Goal: Task Accomplishment & Management: Use online tool/utility

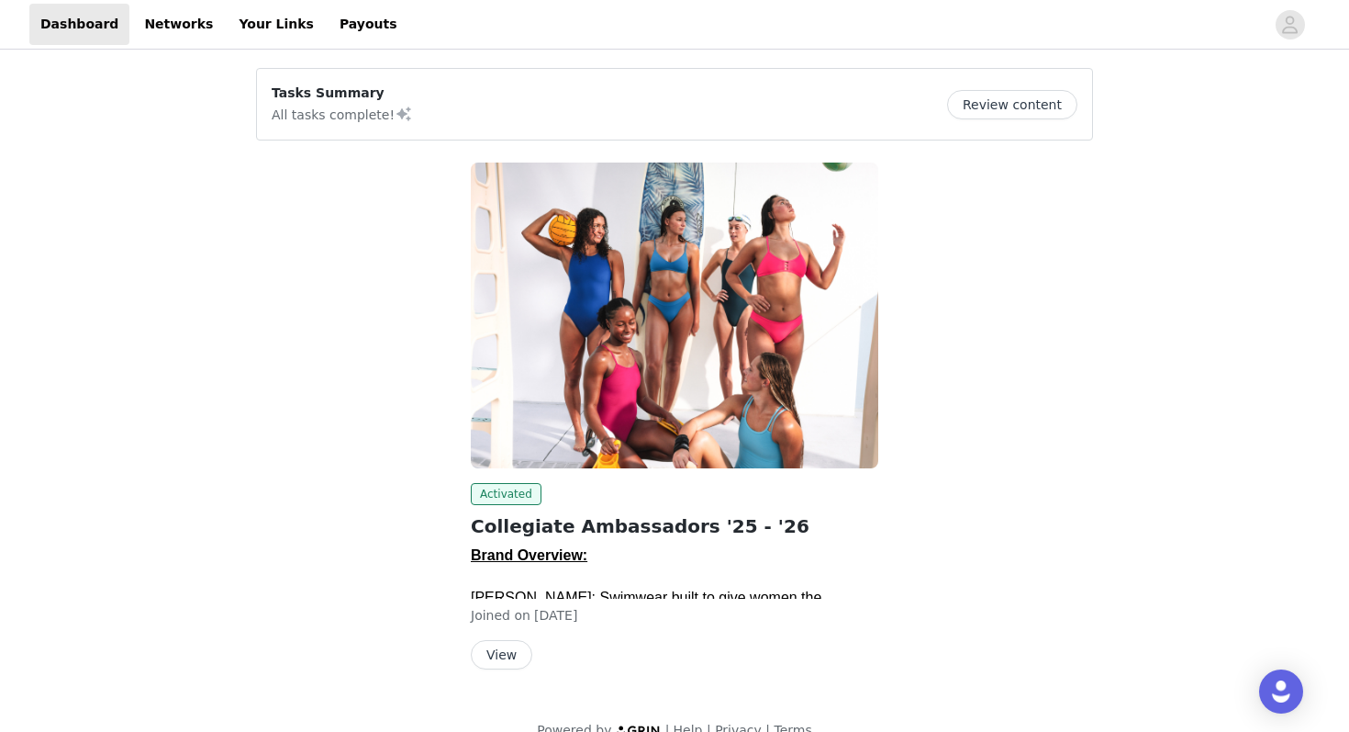
click at [488, 656] on button "View" at bounding box center [501, 654] width 61 height 29
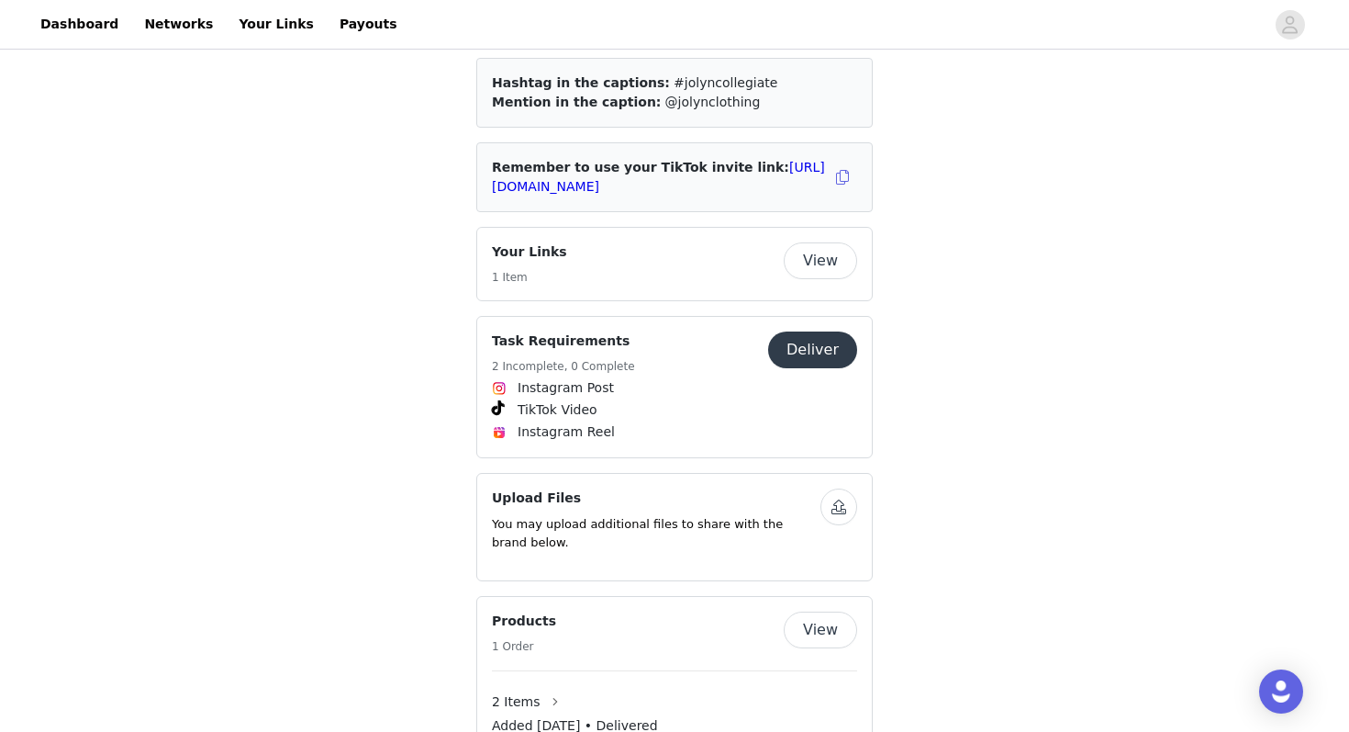
scroll to position [1066, 0]
click at [827, 330] on button "Deliver" at bounding box center [812, 348] width 89 height 37
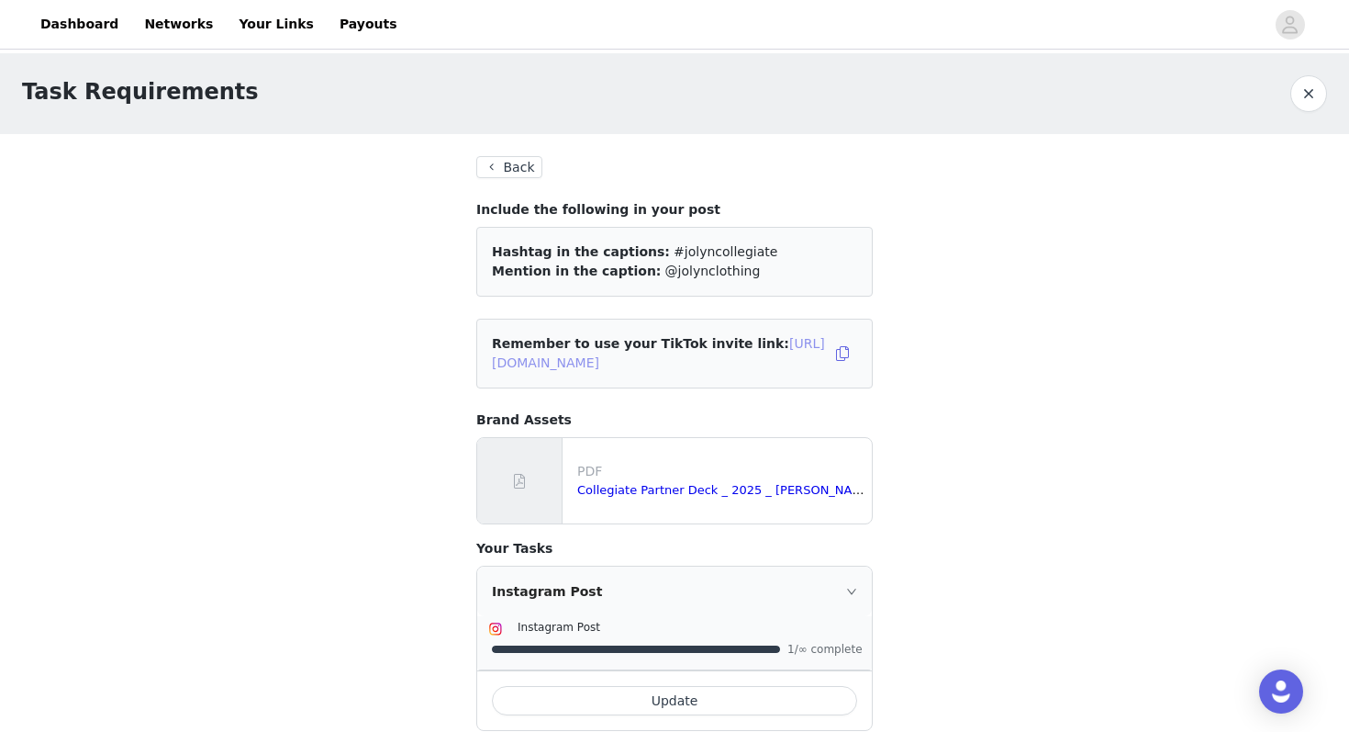
click at [680, 364] on link "[URL][DOMAIN_NAME]" at bounding box center [658, 353] width 333 height 34
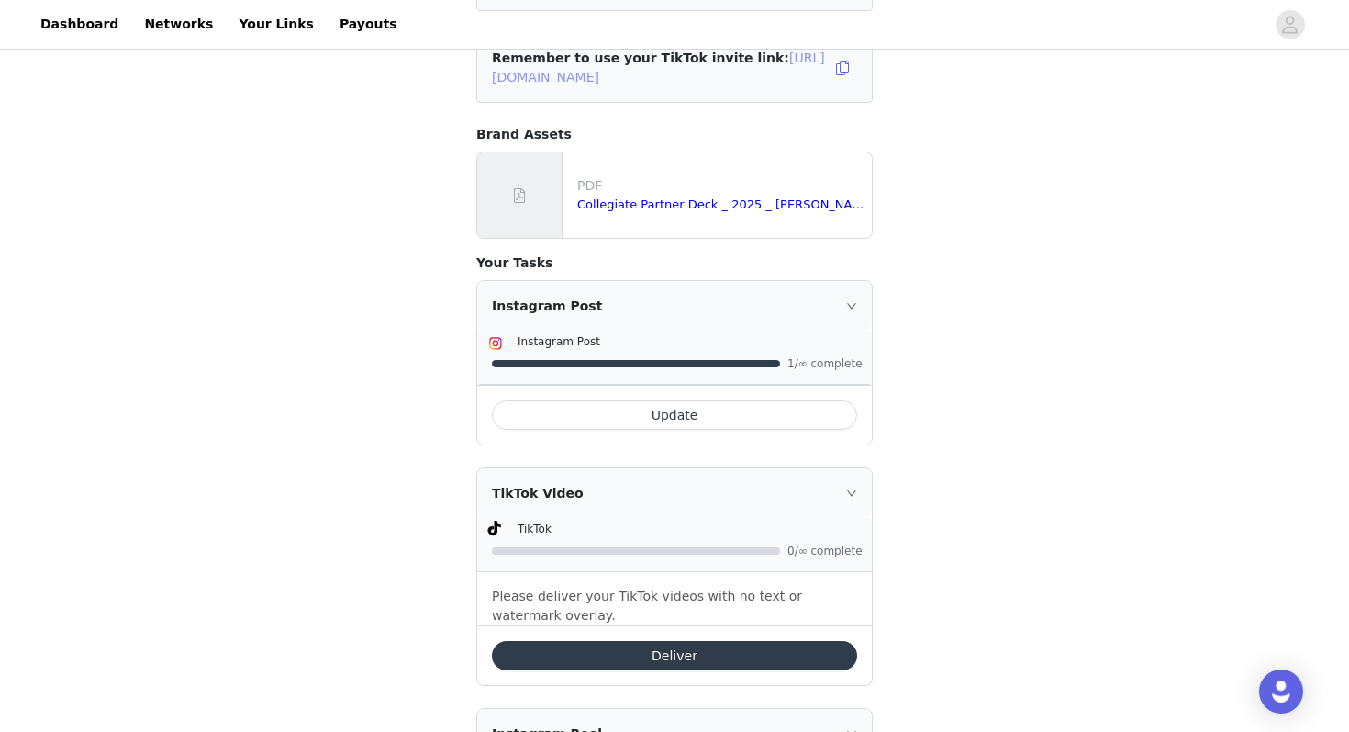
scroll to position [283, 0]
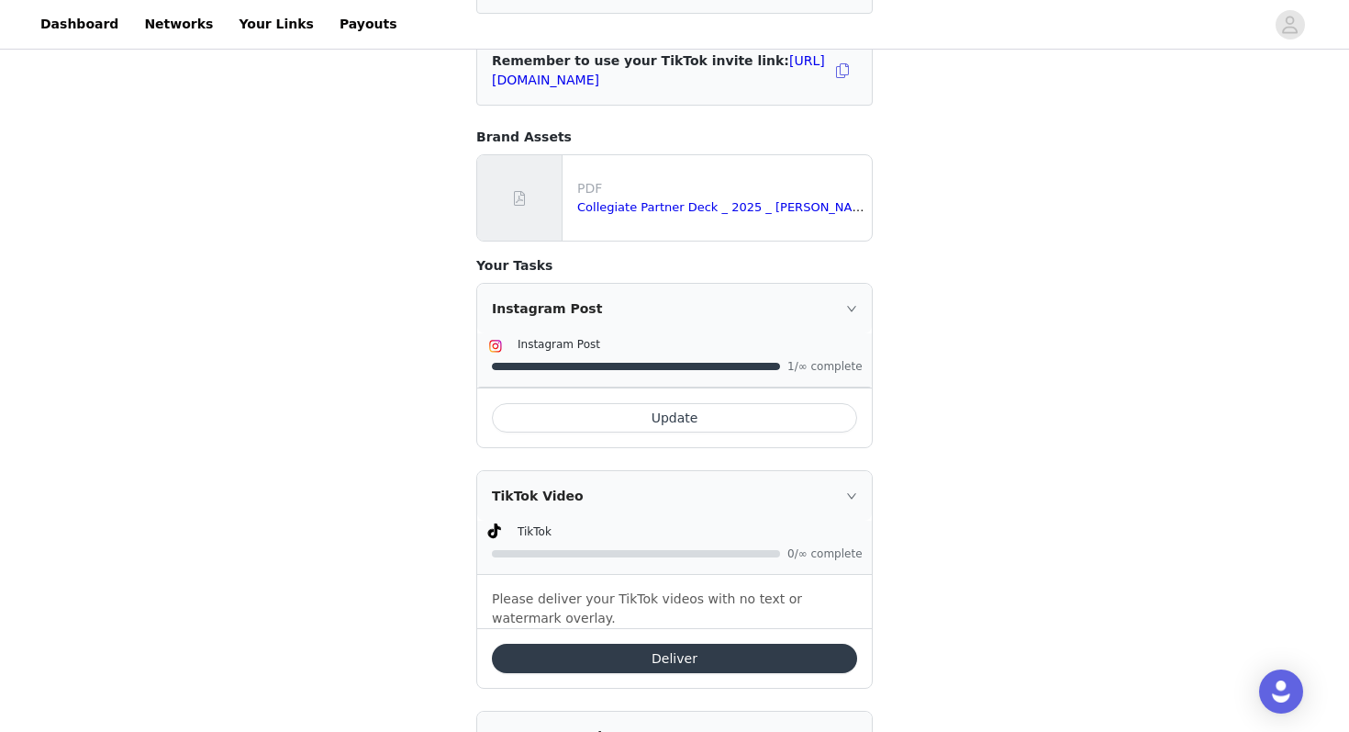
click at [682, 654] on button "Deliver" at bounding box center [674, 657] width 365 height 29
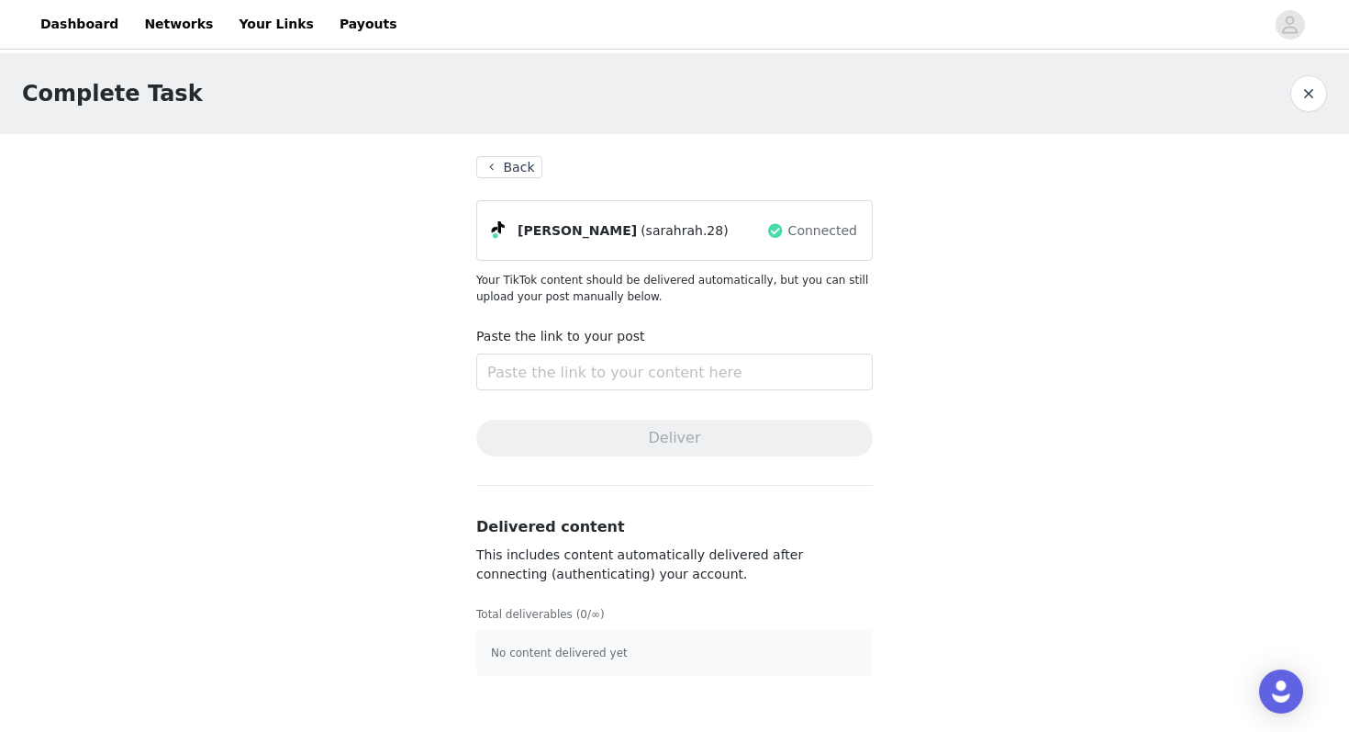
click at [583, 656] on p "No content delivered yet" at bounding box center [674, 652] width 367 height 17
click at [556, 374] on input "text" at bounding box center [674, 371] width 397 height 37
paste input "[URL][DOMAIN_NAME]"
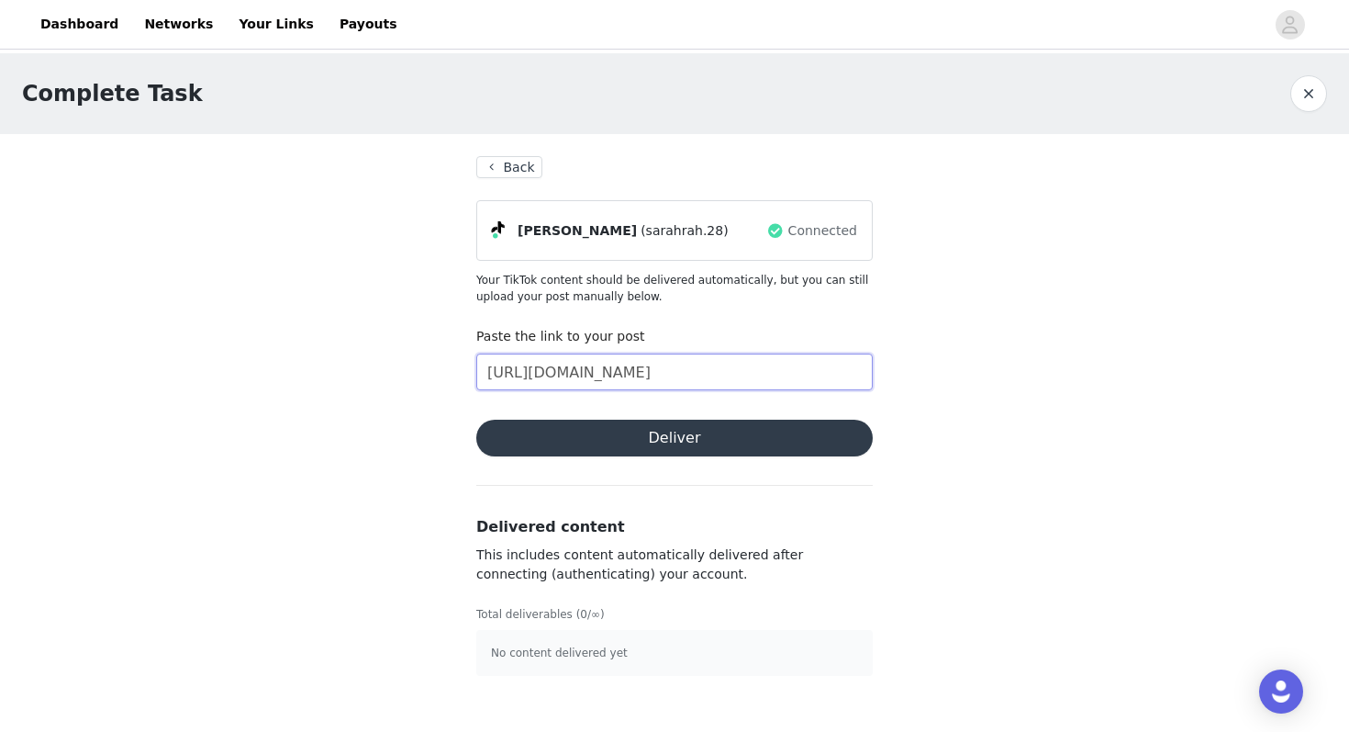
scroll to position [0, 595]
type input "[URL][DOMAIN_NAME]"
click at [725, 441] on button "Deliver" at bounding box center [674, 437] width 397 height 37
click at [808, 43] on span "Close" at bounding box center [805, 35] width 35 height 19
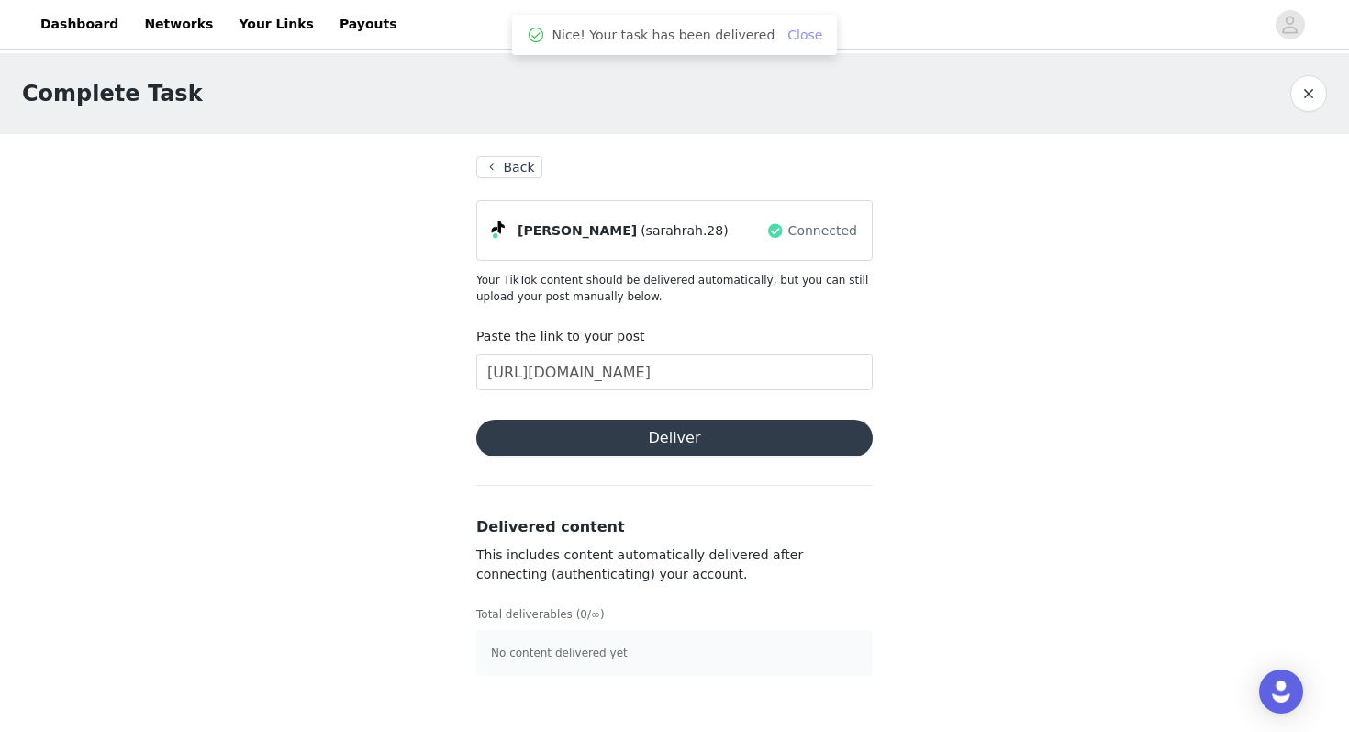
click at [799, 32] on link "Close" at bounding box center [805, 35] width 35 height 15
click at [1308, 87] on button "button" at bounding box center [1309, 93] width 37 height 37
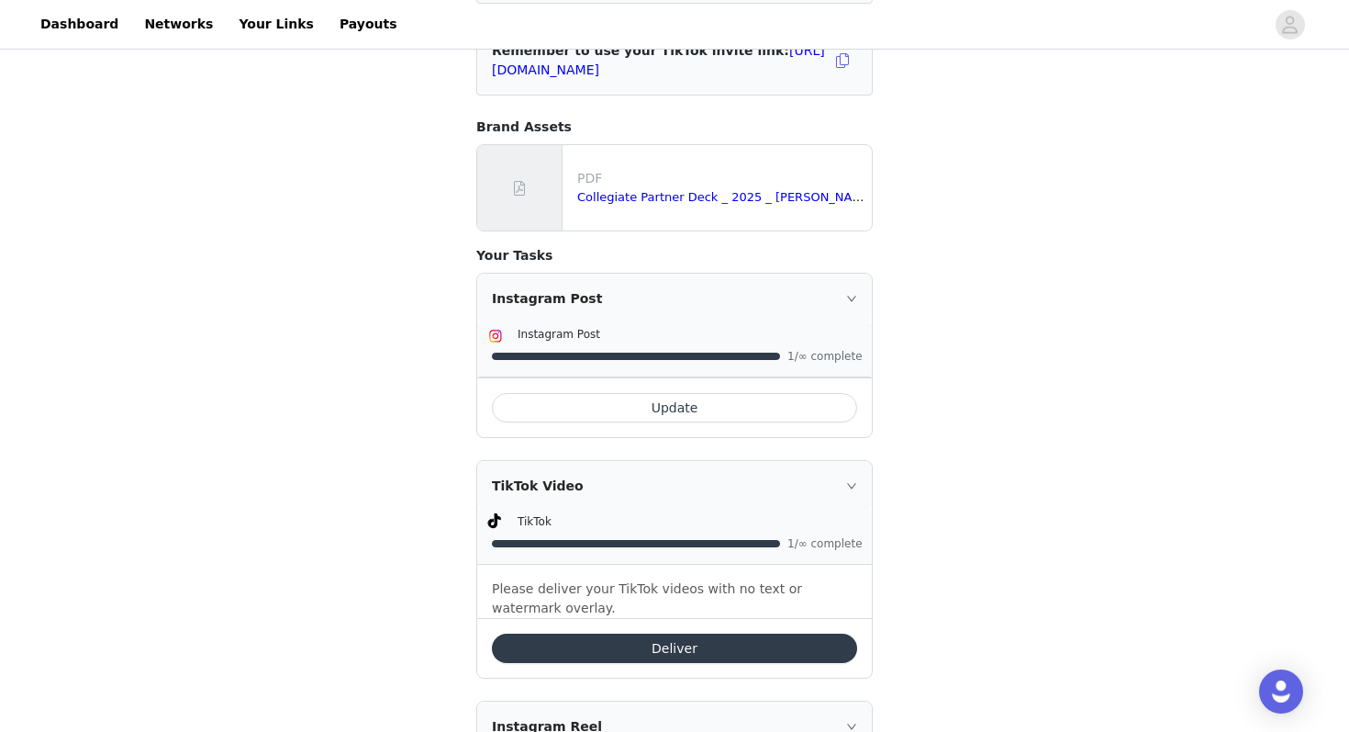
scroll to position [471, 0]
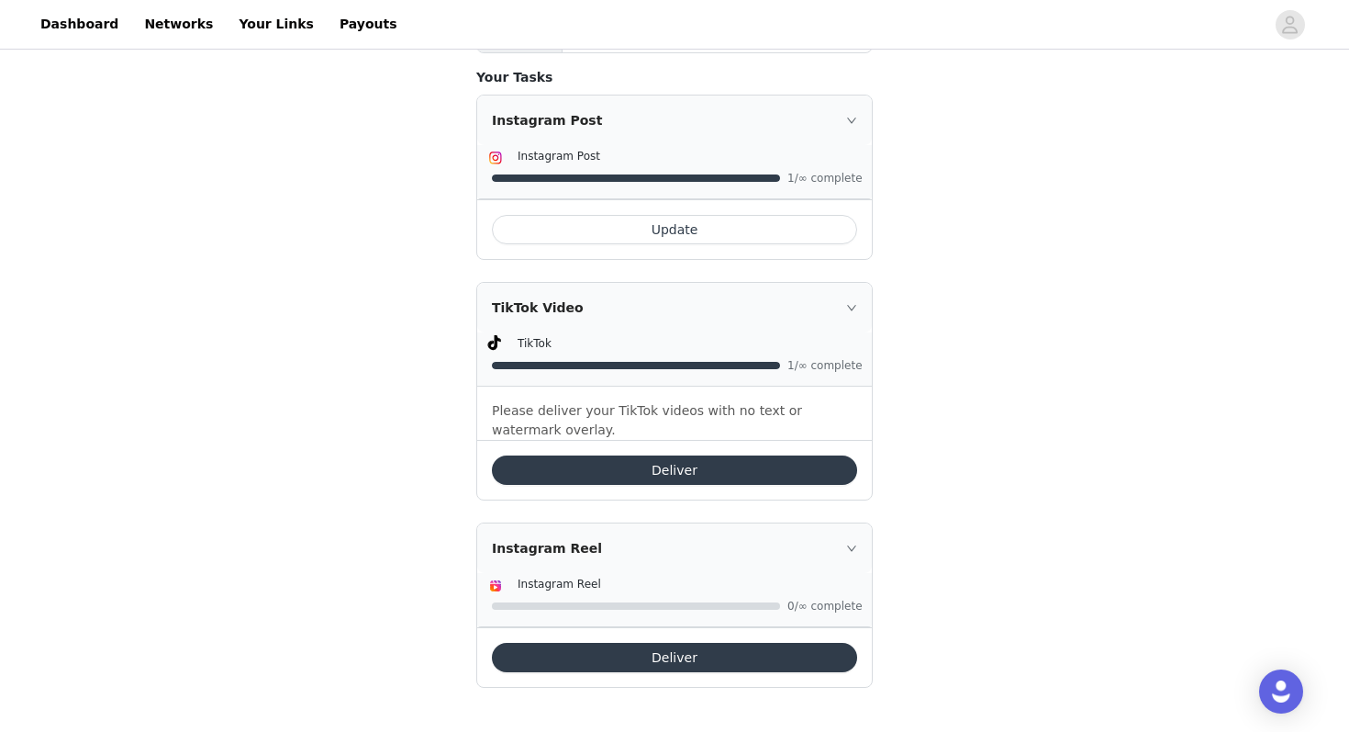
click at [649, 658] on button "Deliver" at bounding box center [674, 657] width 365 height 29
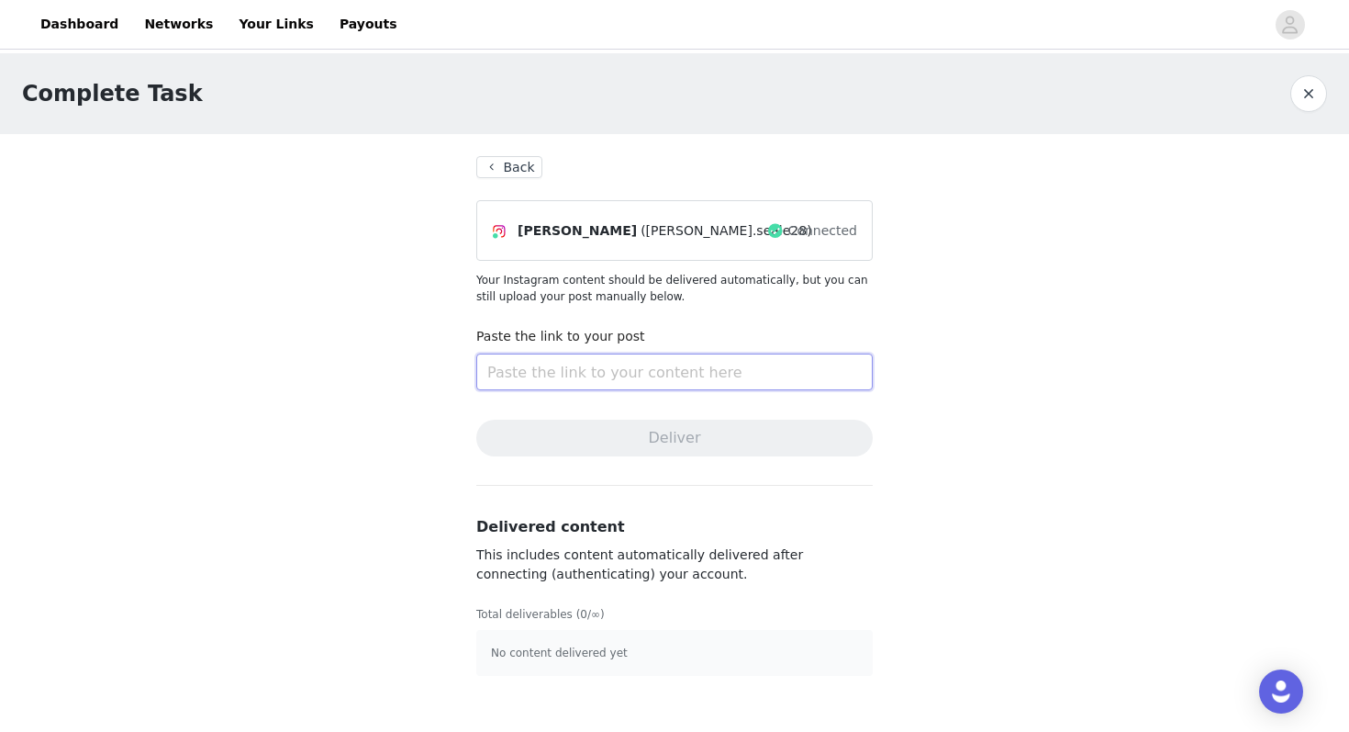
click at [492, 367] on input "text" at bounding box center [674, 371] width 397 height 37
paste input "[URL][DOMAIN_NAME]"
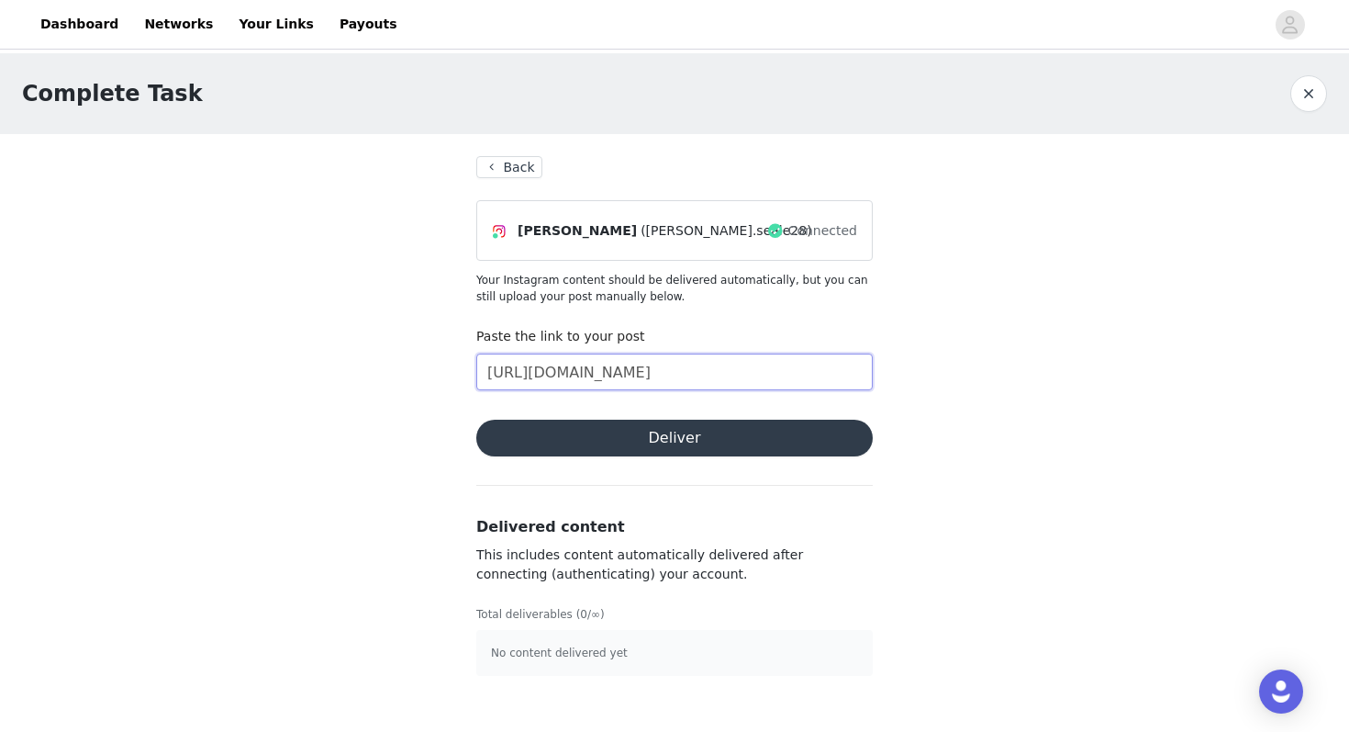
type input "[URL][DOMAIN_NAME]"
click at [655, 443] on button "Deliver" at bounding box center [674, 437] width 397 height 37
click at [798, 47] on div "Nice! Your task has been delivered Close" at bounding box center [675, 35] width 326 height 40
click at [797, 36] on link "Close" at bounding box center [805, 35] width 35 height 15
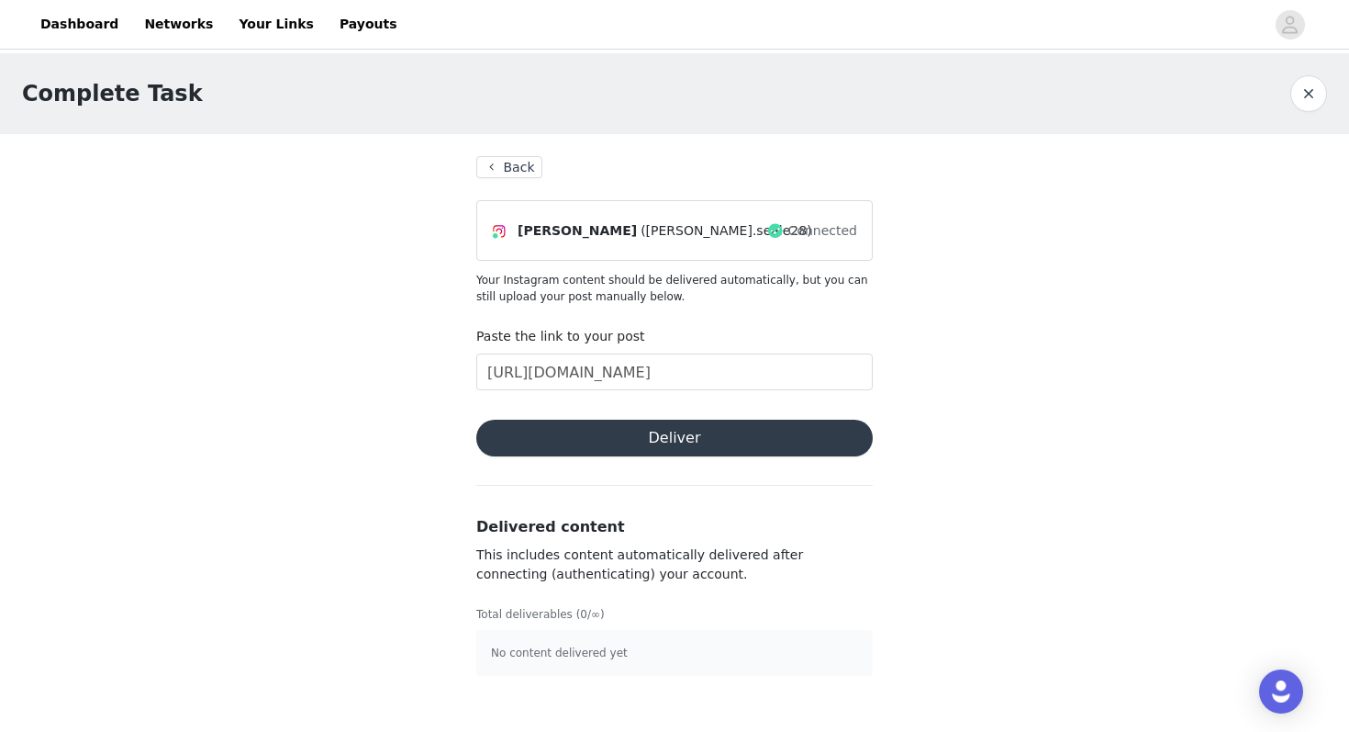
click at [1304, 97] on button "button" at bounding box center [1309, 93] width 37 height 37
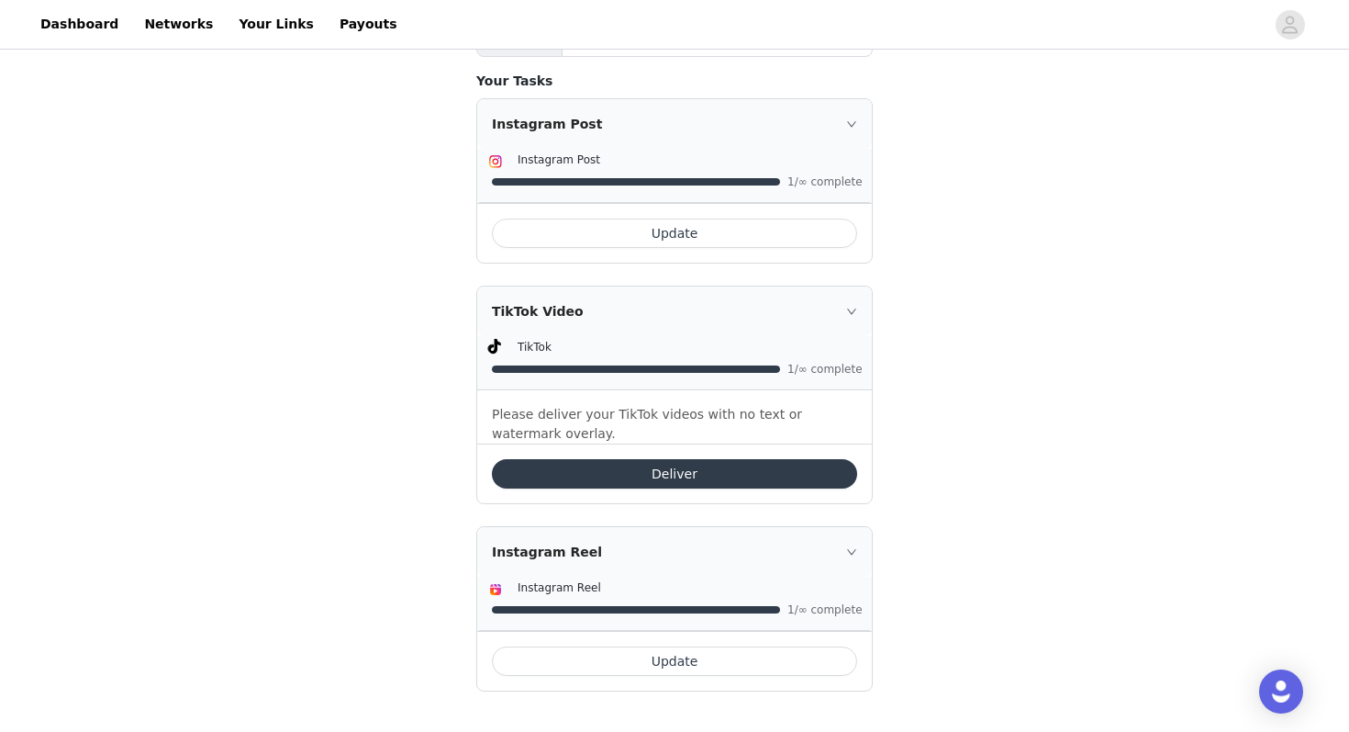
scroll to position [471, 0]
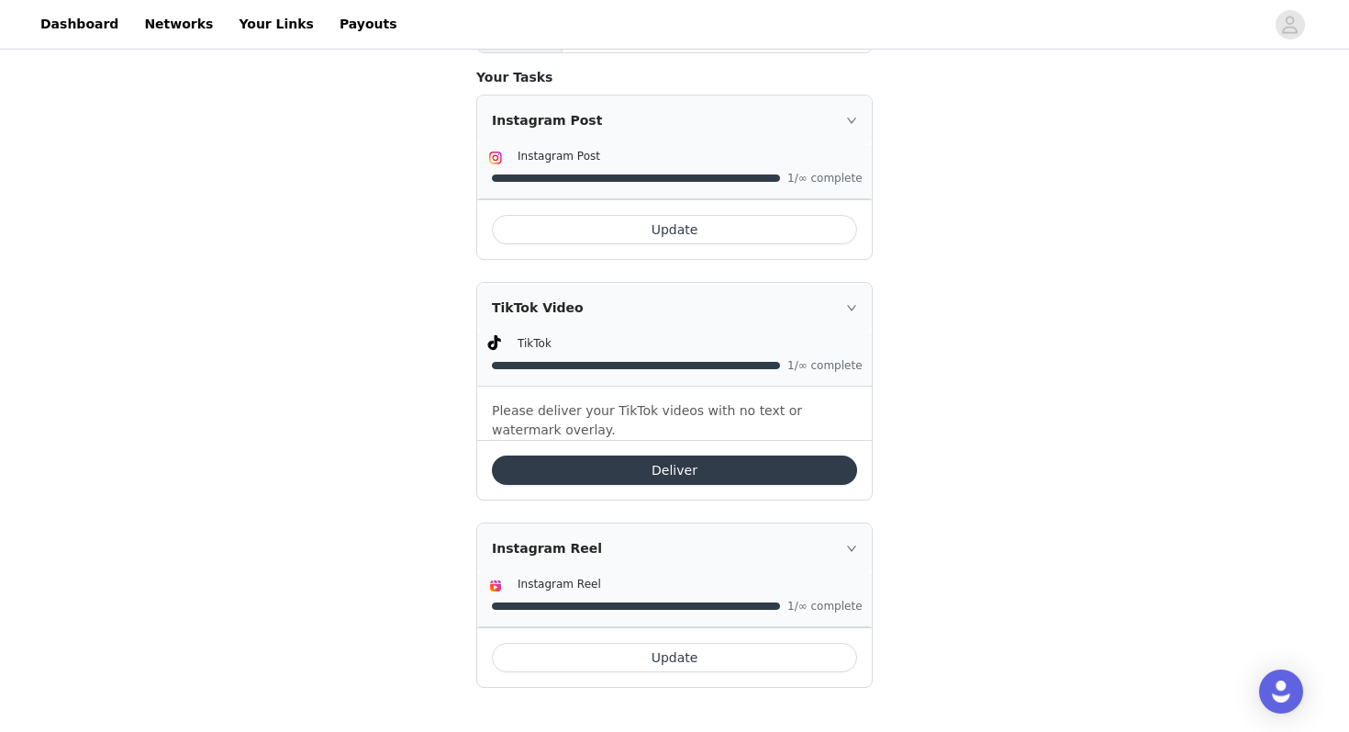
click at [707, 473] on button "Deliver" at bounding box center [674, 469] width 365 height 29
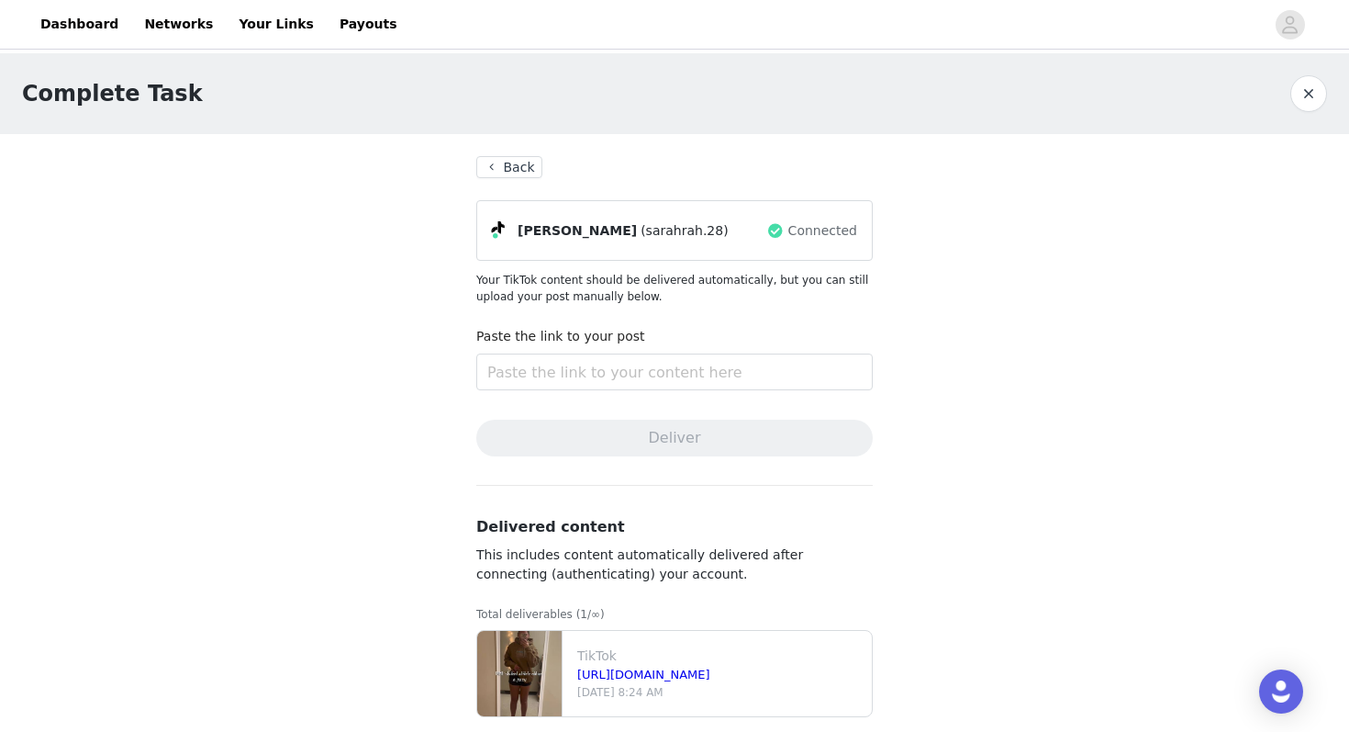
scroll to position [22, 0]
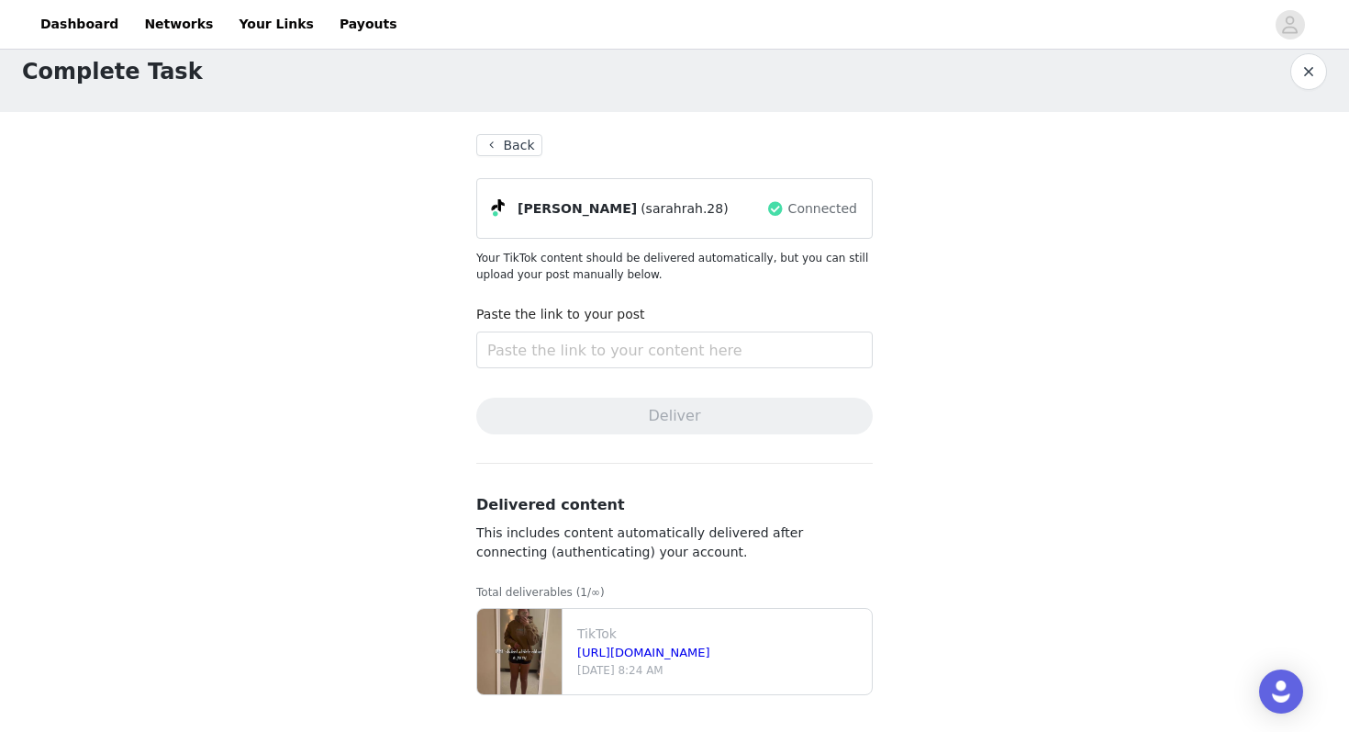
click at [1296, 75] on button "button" at bounding box center [1309, 71] width 37 height 37
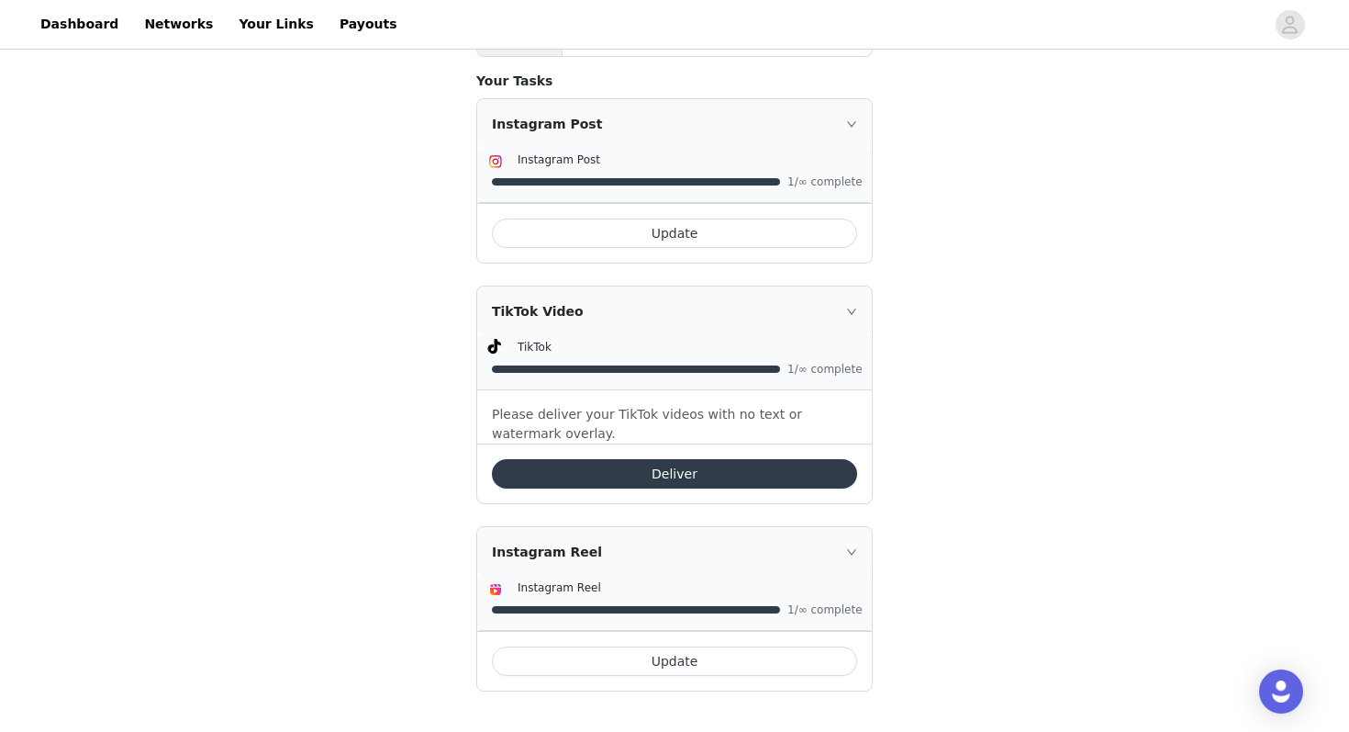
scroll to position [471, 0]
